Goal: Check status: Check status

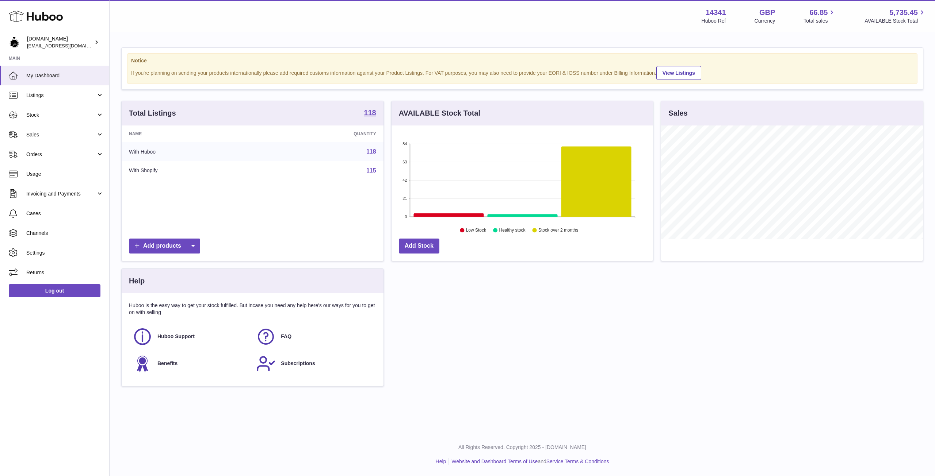
scroll to position [114, 261]
click at [34, 159] on link "Orders" at bounding box center [54, 155] width 109 height 20
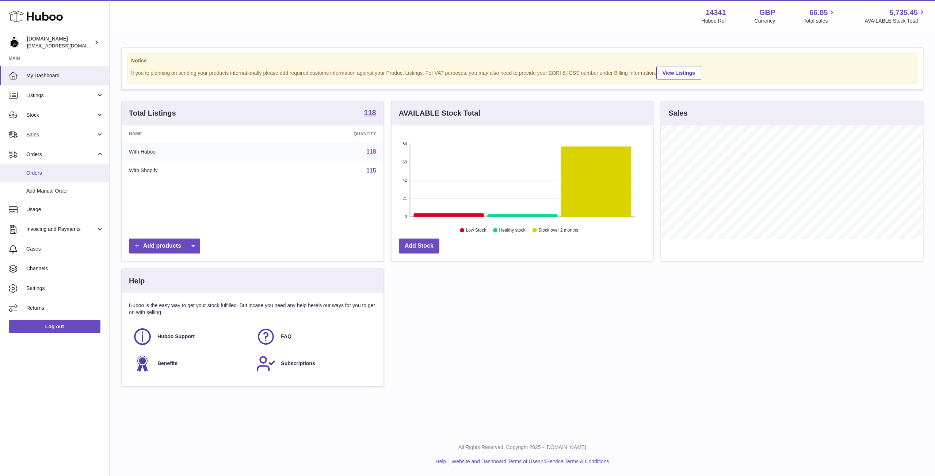
click at [32, 171] on span "Orders" at bounding box center [64, 173] width 77 height 7
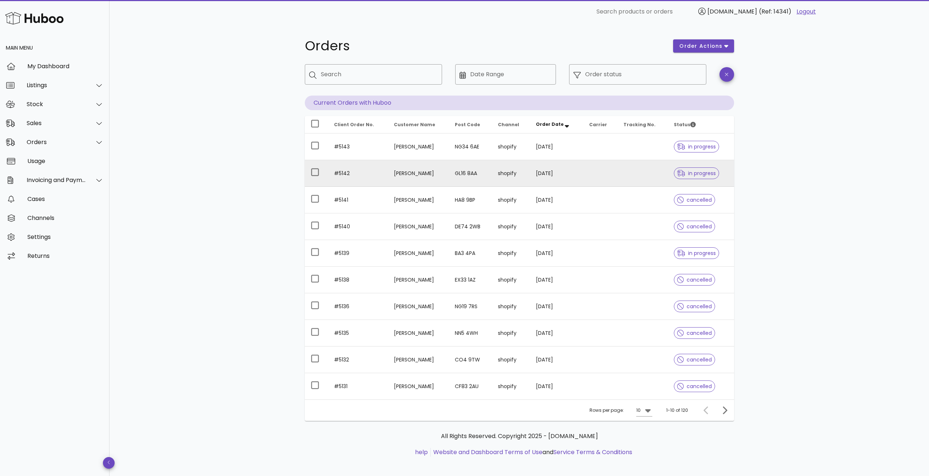
click at [600, 174] on td at bounding box center [600, 173] width 34 height 27
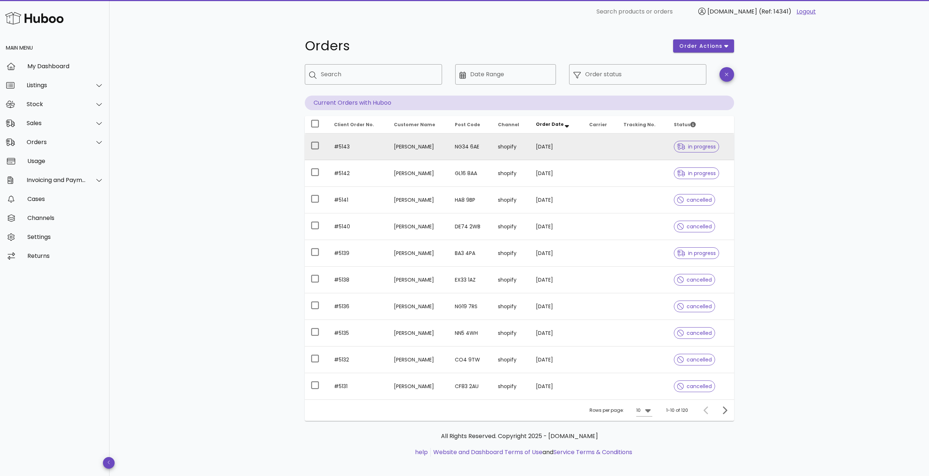
click at [429, 149] on td "[PERSON_NAME]" at bounding box center [418, 147] width 61 height 27
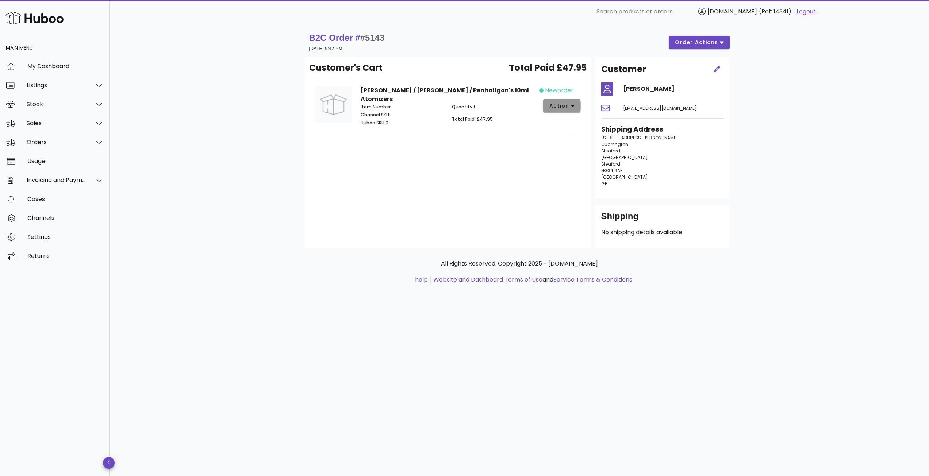
click at [574, 108] on icon "button" at bounding box center [573, 106] width 4 height 7
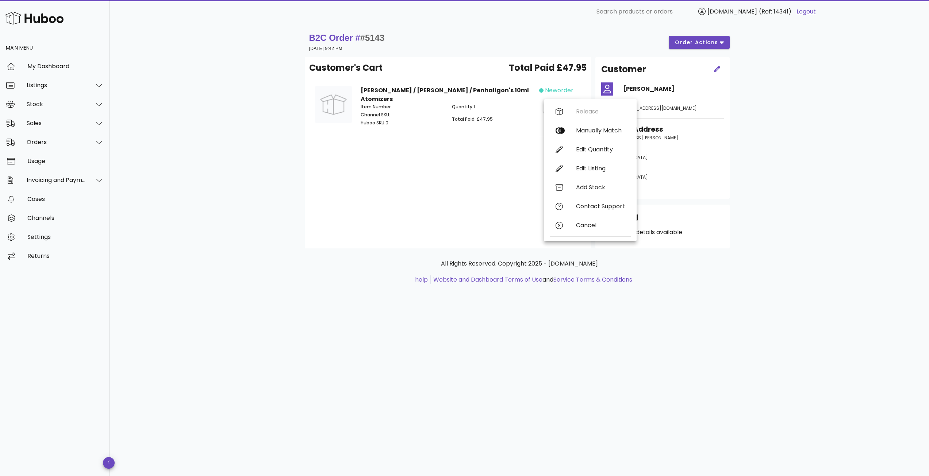
click at [468, 166] on div "Customer's Cart Total Paid £47.95 [PERSON_NAME] / [PERSON_NAME] / Penhaligon's …" at bounding box center [448, 153] width 286 height 192
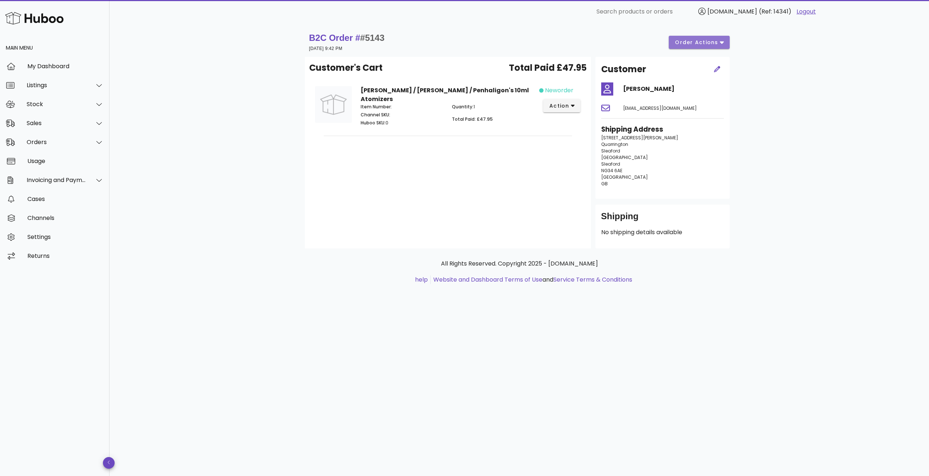
click at [715, 42] on span "order actions" at bounding box center [697, 43] width 44 height 8
click at [574, 124] on div "neworder action" at bounding box center [562, 107] width 46 height 51
click at [575, 107] on icon "button" at bounding box center [573, 106] width 4 height 7
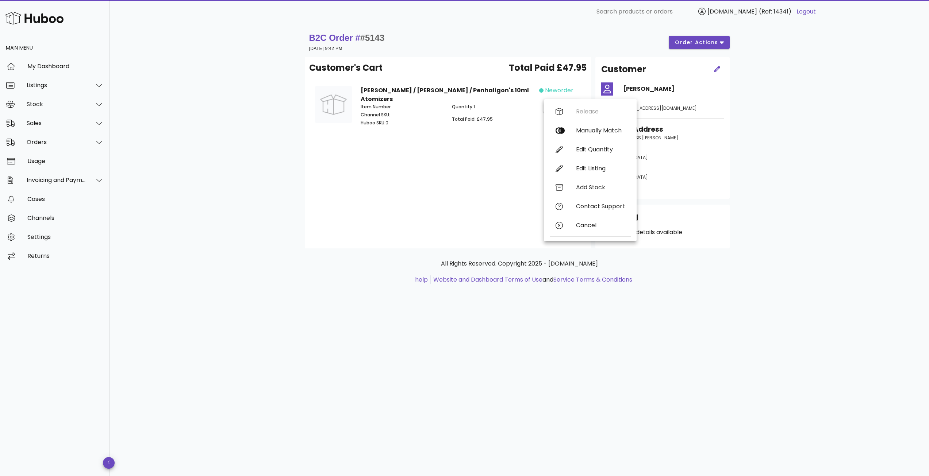
click at [503, 130] on div "[PERSON_NAME] / [PERSON_NAME] / Penhaligon's 10ml Atomizers Item Number: Channe…" at bounding box center [447, 107] width 277 height 54
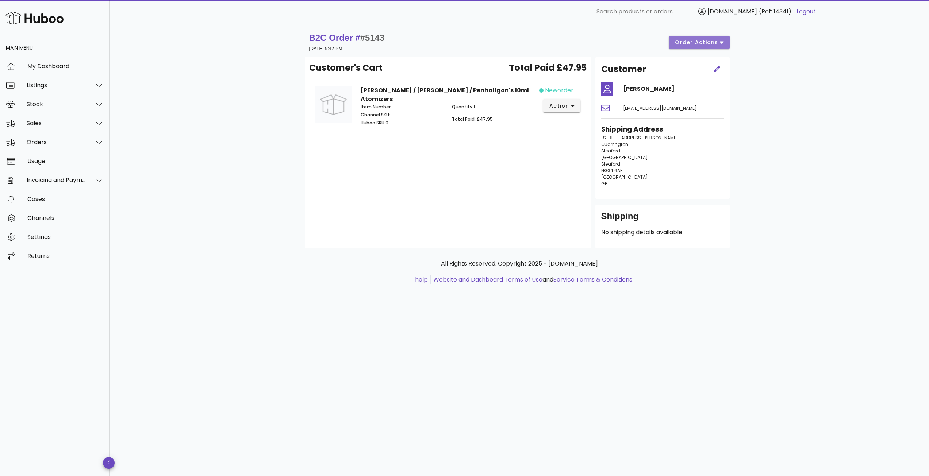
click at [720, 42] on icon "button" at bounding box center [722, 43] width 4 height 3
click at [696, 90] on div "Cancel" at bounding box center [708, 86] width 63 height 19
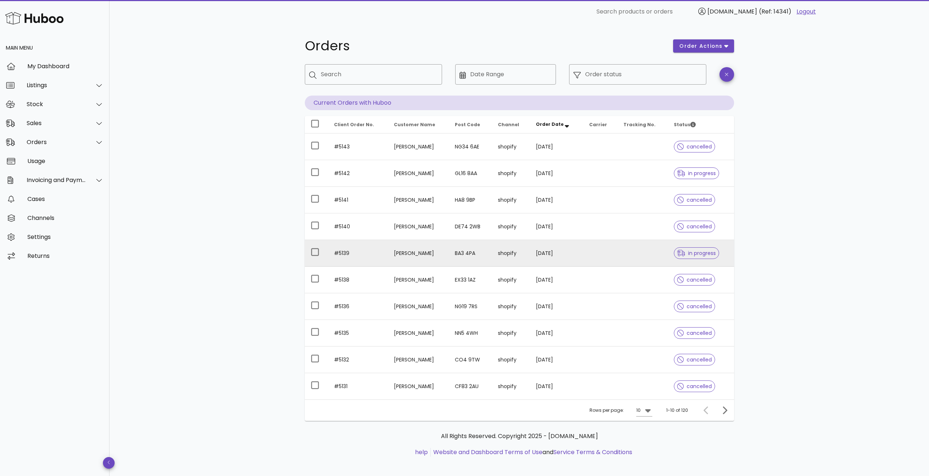
click at [449, 260] on td "[PERSON_NAME]" at bounding box center [418, 253] width 61 height 27
